Goal: Task Accomplishment & Management: Manage account settings

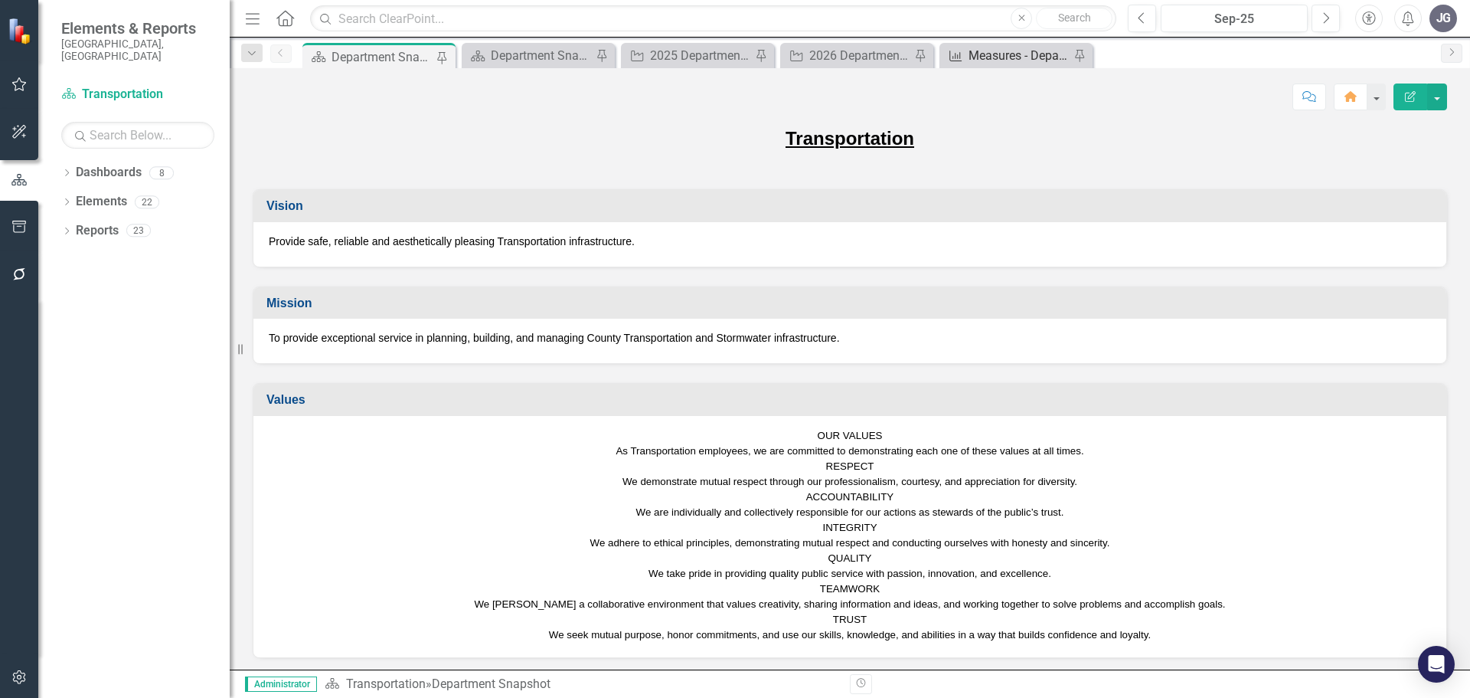
click at [996, 51] on div "Measures - Department and Divisions" at bounding box center [1019, 55] width 101 height 19
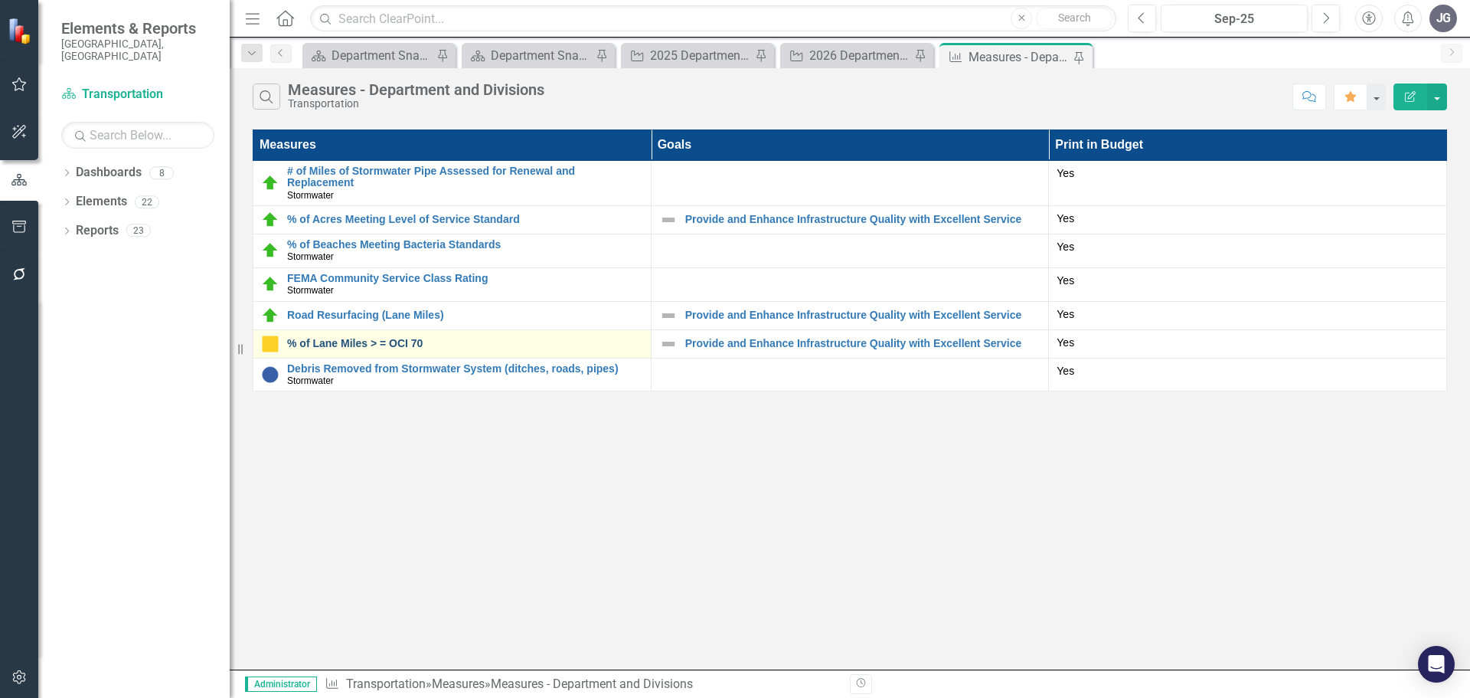
click at [384, 343] on link "% of Lane Miles > = OCI 70" at bounding box center [465, 343] width 356 height 11
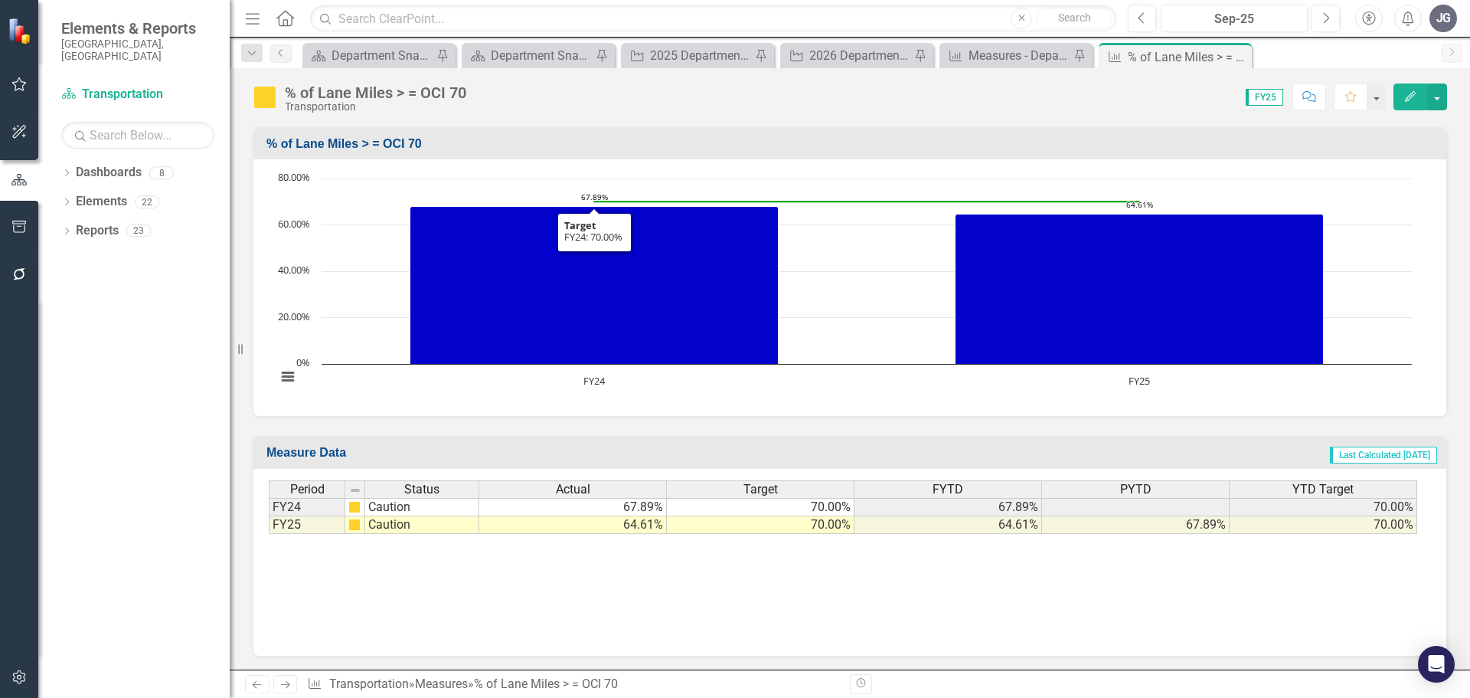
scroll to position [316, 0]
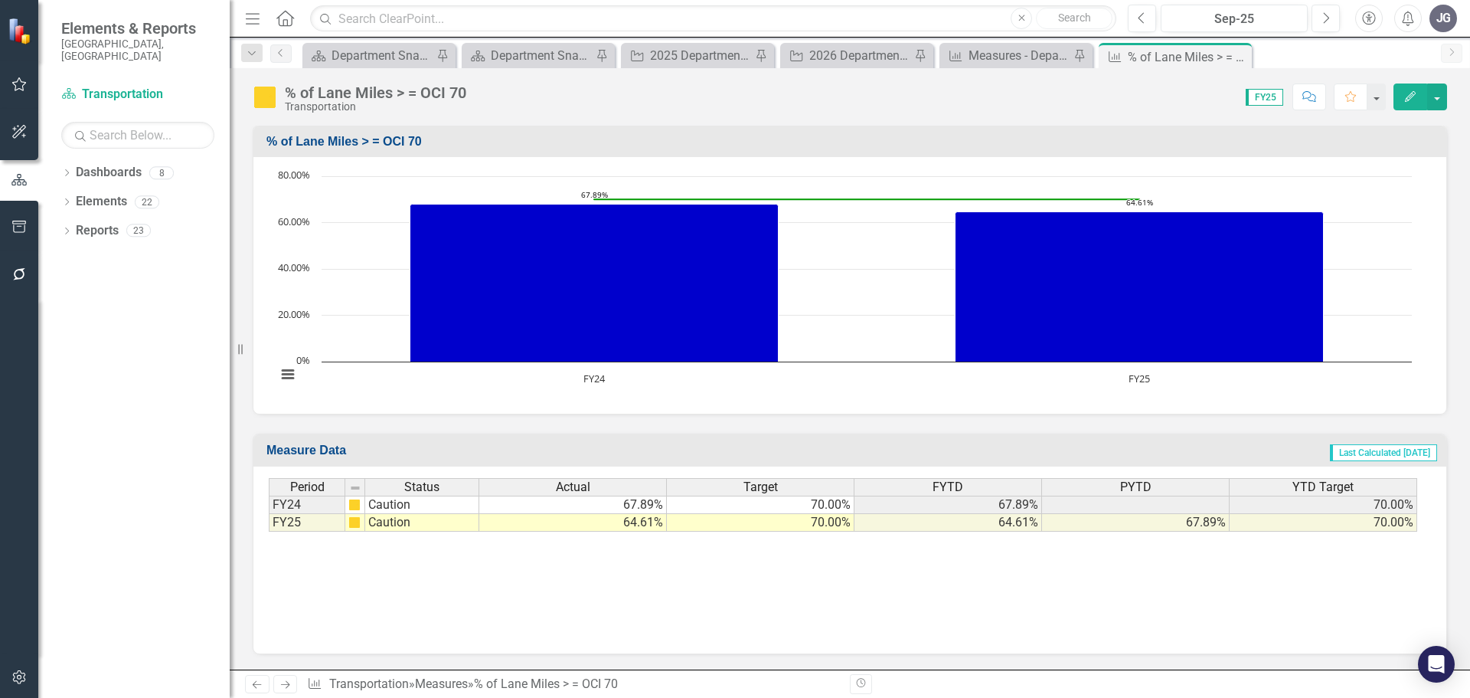
click at [806, 520] on td "70.00%" at bounding box center [761, 523] width 188 height 18
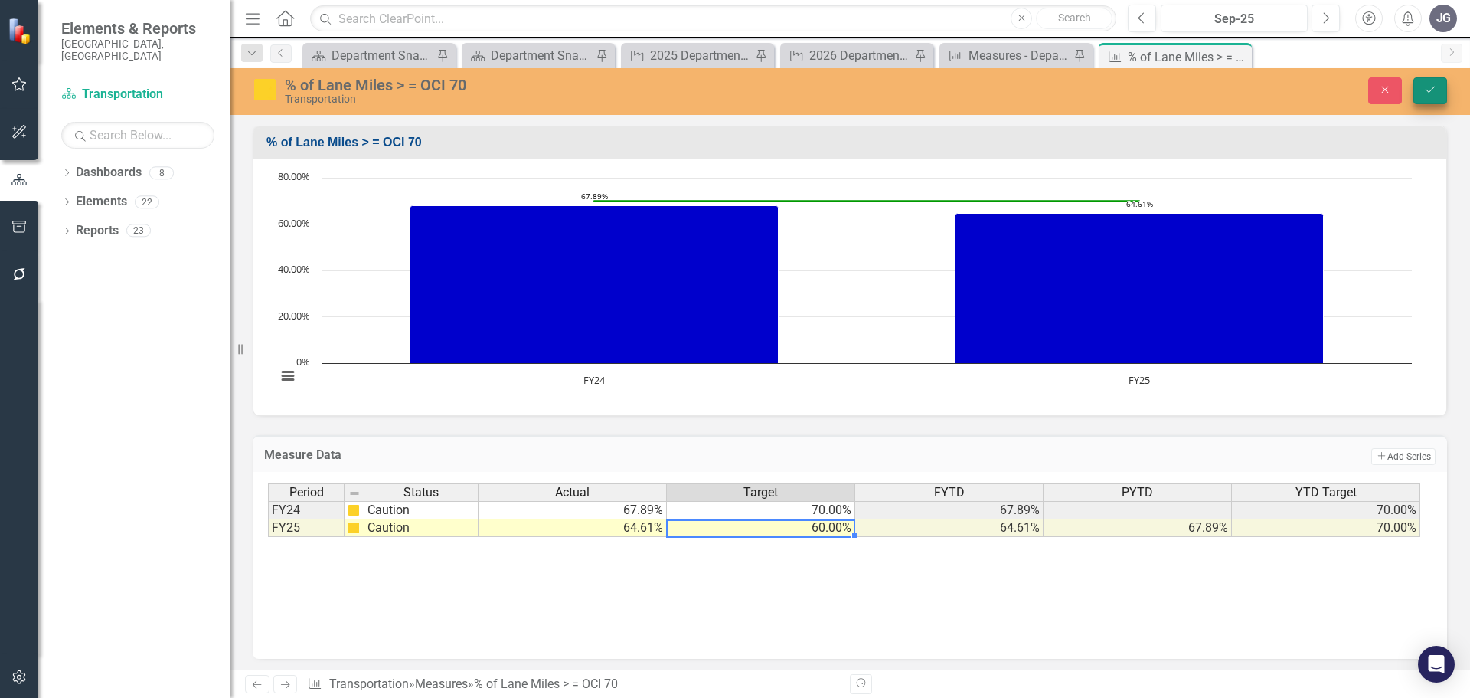
type textarea "60"
click at [1434, 89] on icon "Save" at bounding box center [1431, 89] width 14 height 11
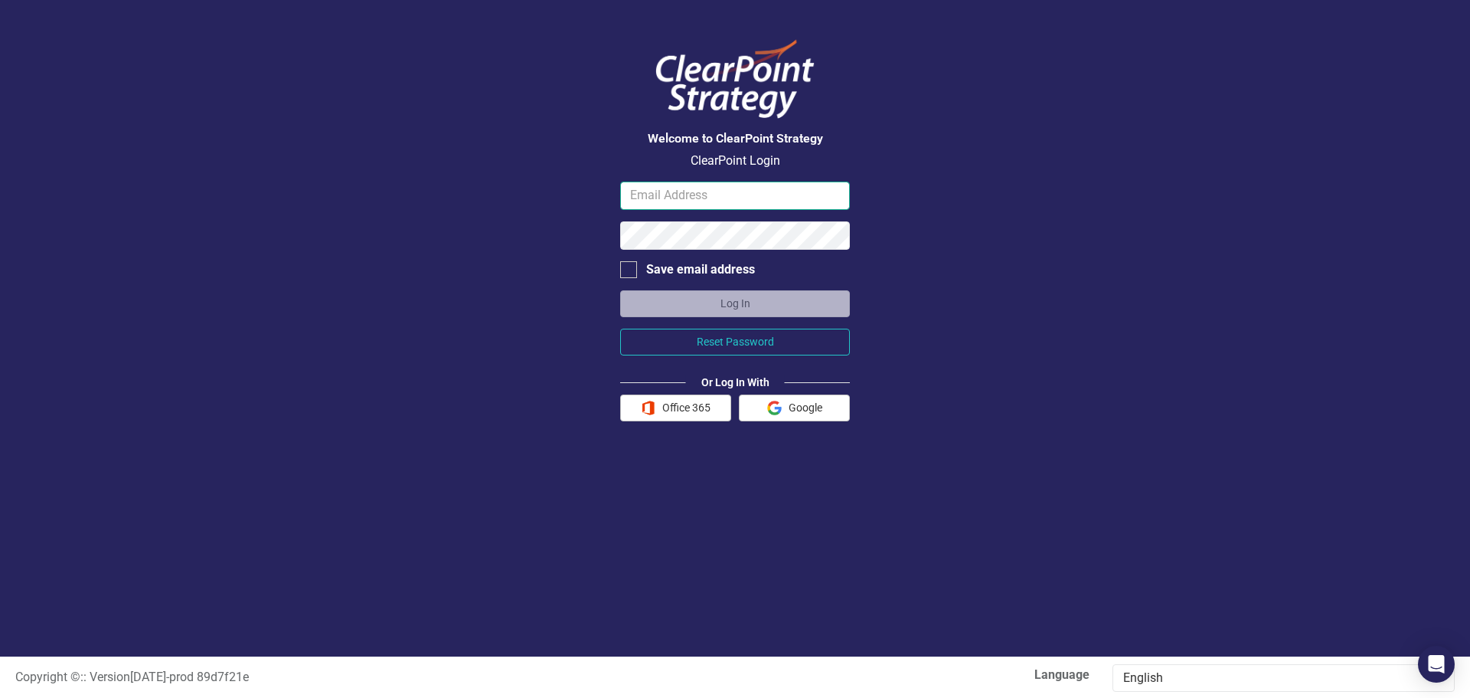
type input "jgentile@scgov.net"
click at [755, 287] on form "jgentile@scgov.net Save email address Log In Reset Password Or Log In With Offi…" at bounding box center [735, 300] width 230 height 239
click at [760, 300] on button "Log In" at bounding box center [735, 303] width 230 height 27
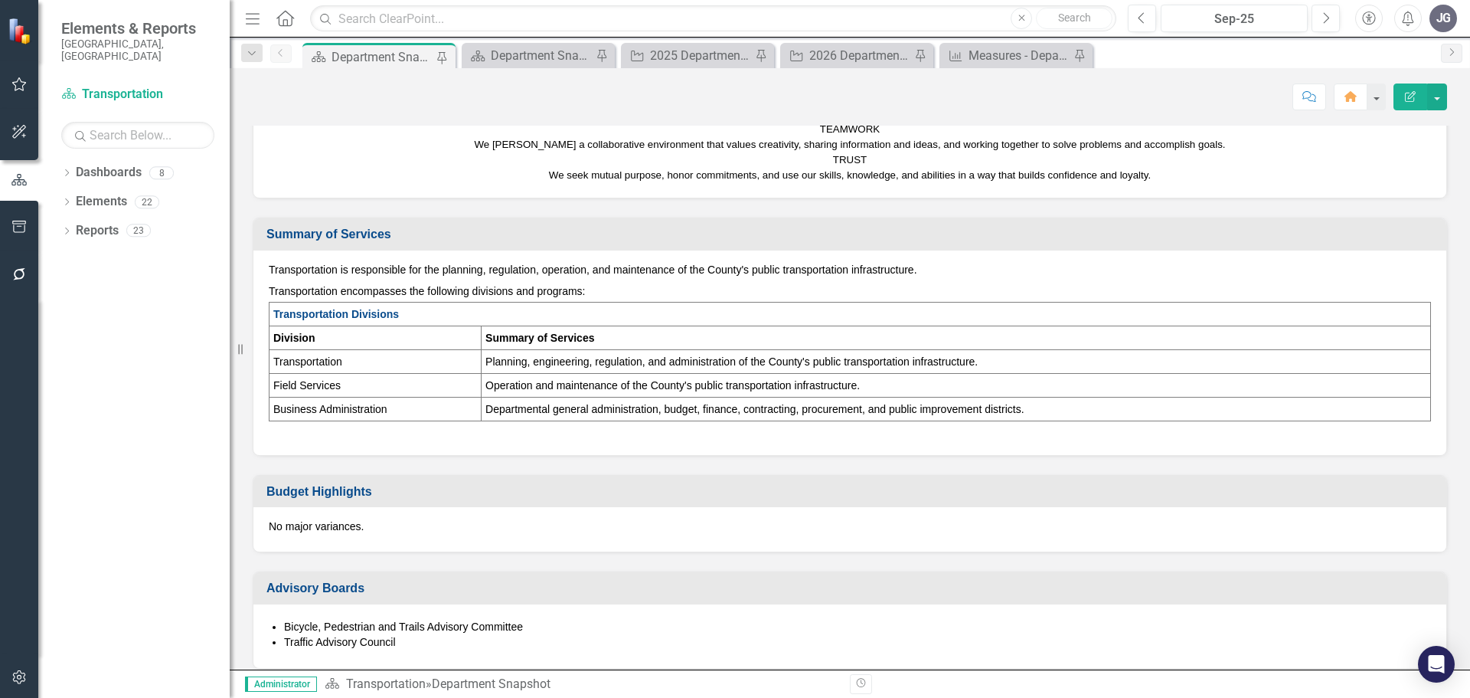
scroll to position [996, 0]
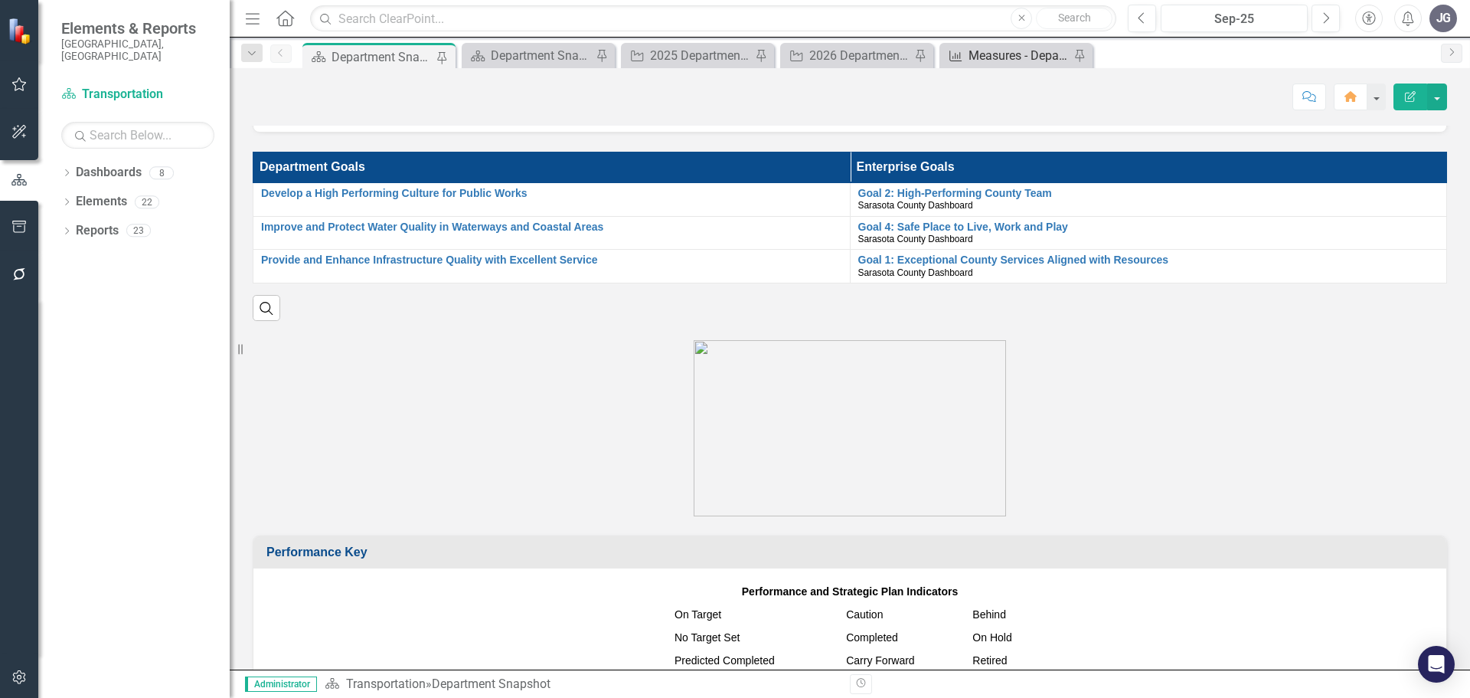
click at [1024, 51] on div "Measures - Department and Divisions" at bounding box center [1019, 55] width 101 height 19
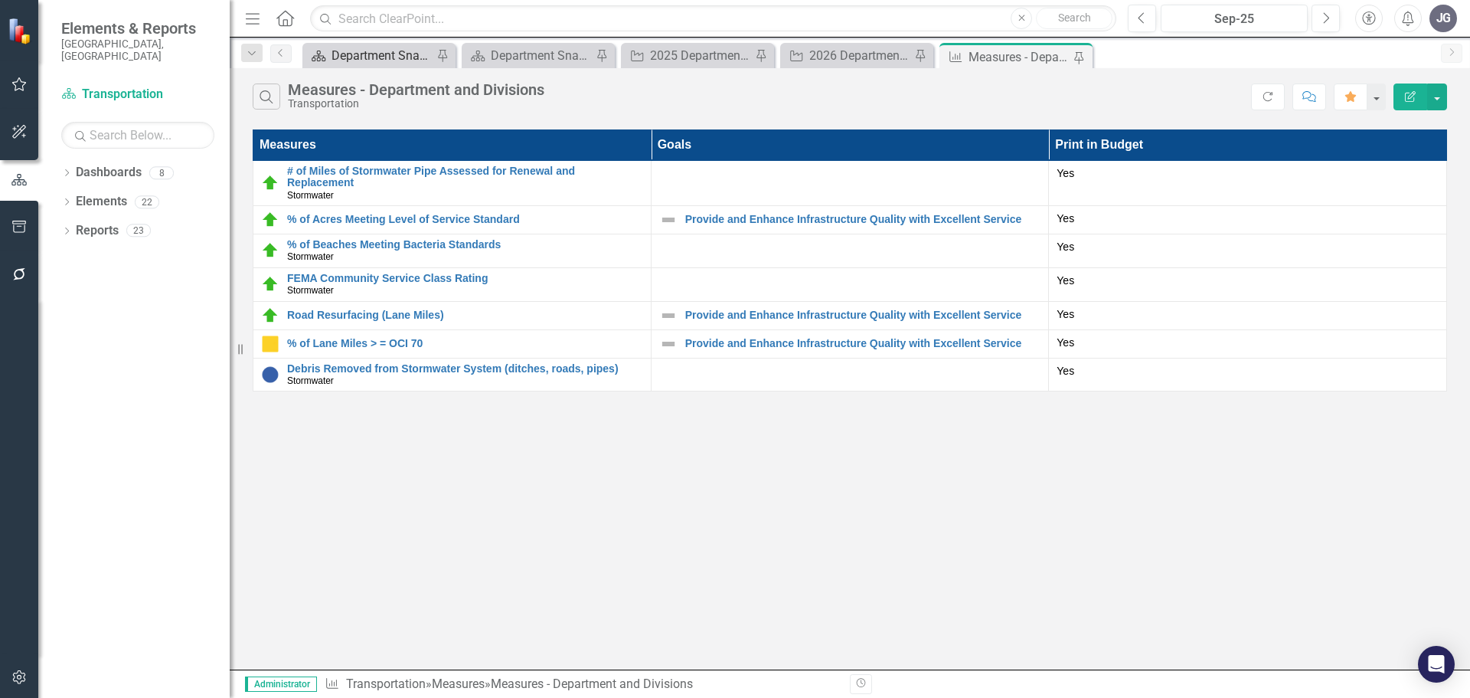
click at [356, 61] on div "Department Snapshot" at bounding box center [382, 55] width 101 height 19
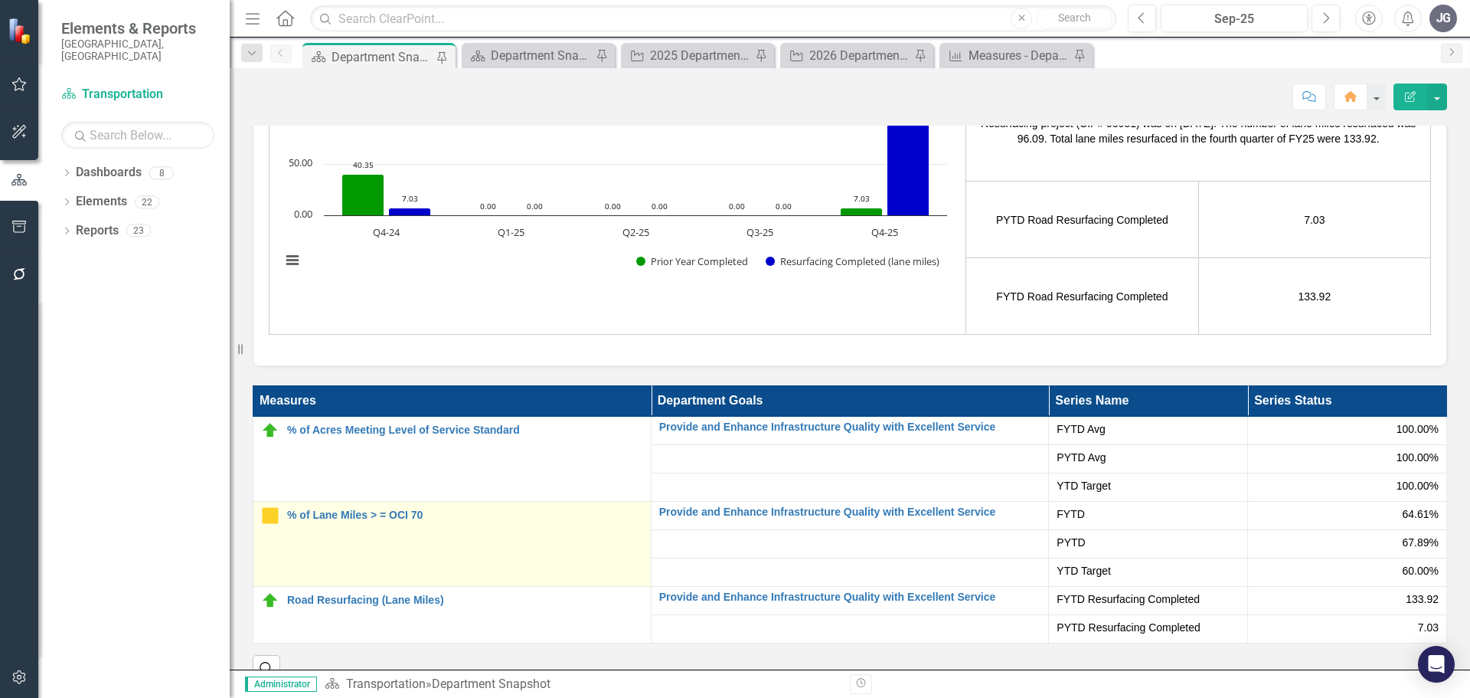
scroll to position [2319, 0]
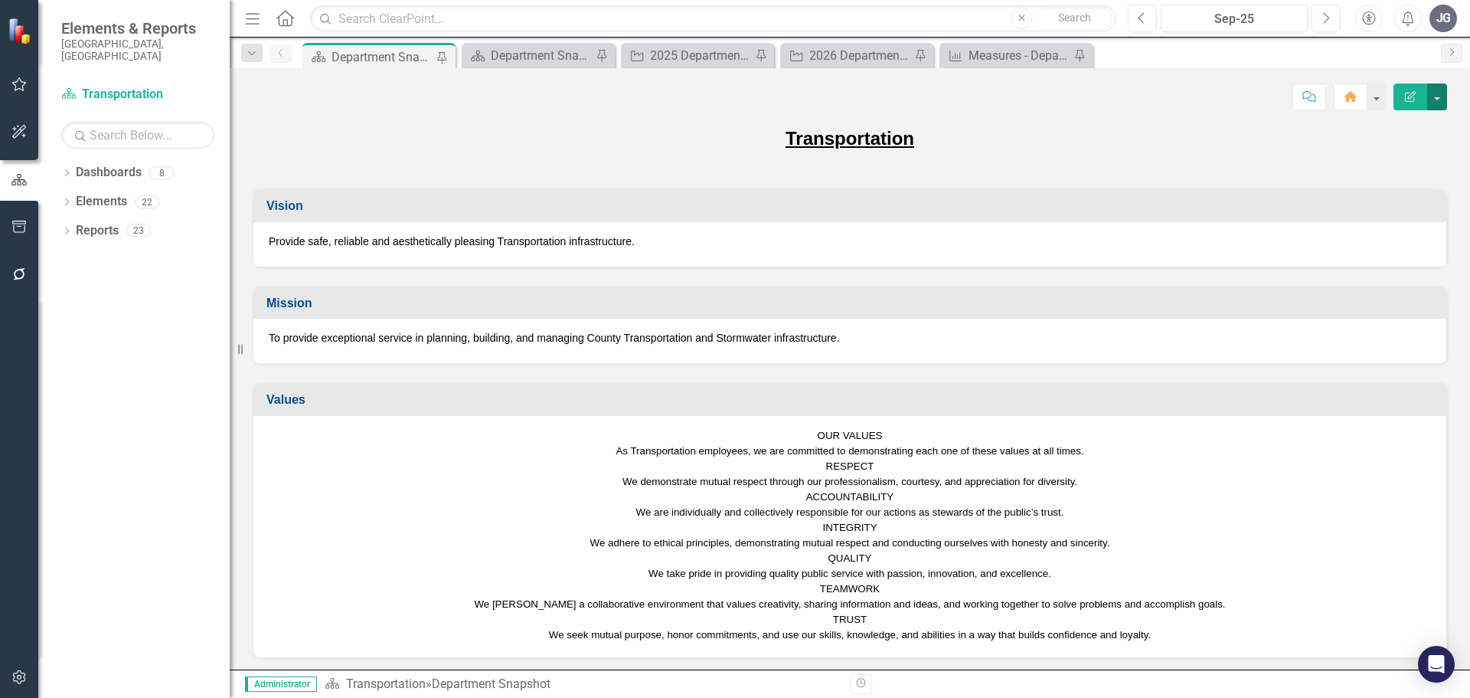
click at [1434, 103] on button "button" at bounding box center [1437, 96] width 20 height 27
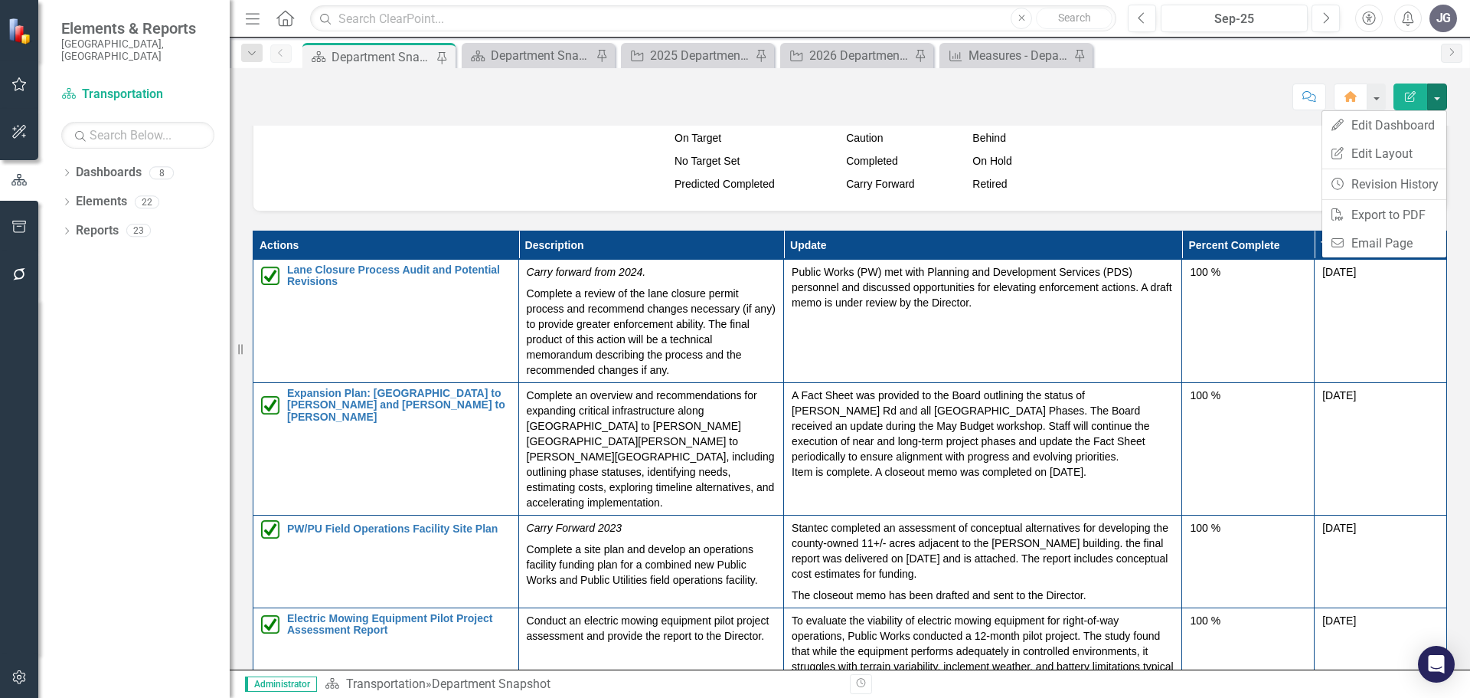
scroll to position [1532, 0]
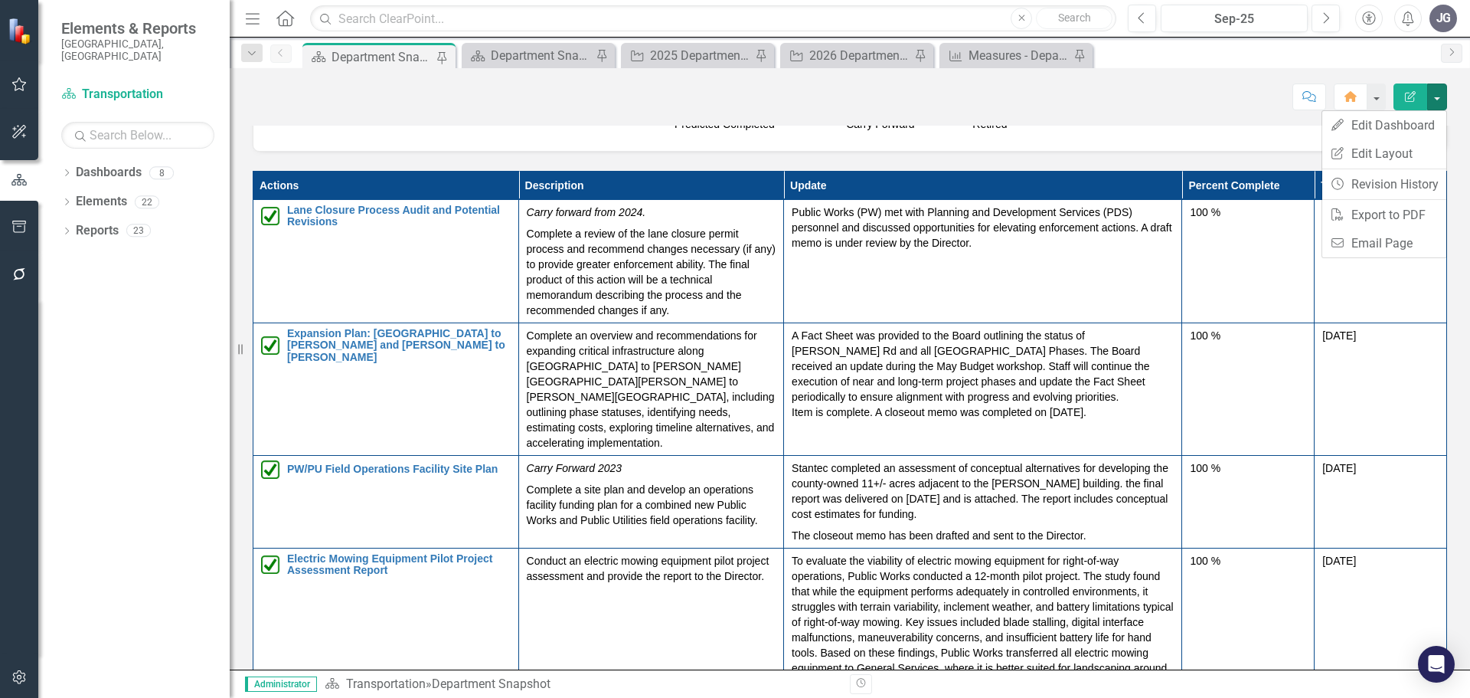
click at [1453, 116] on div "Score: N/A Sep-25 Completed Comment Home Edit Report Transportation Vision Prov…" at bounding box center [850, 368] width 1241 height 601
